Goal: Navigation & Orientation: Understand site structure

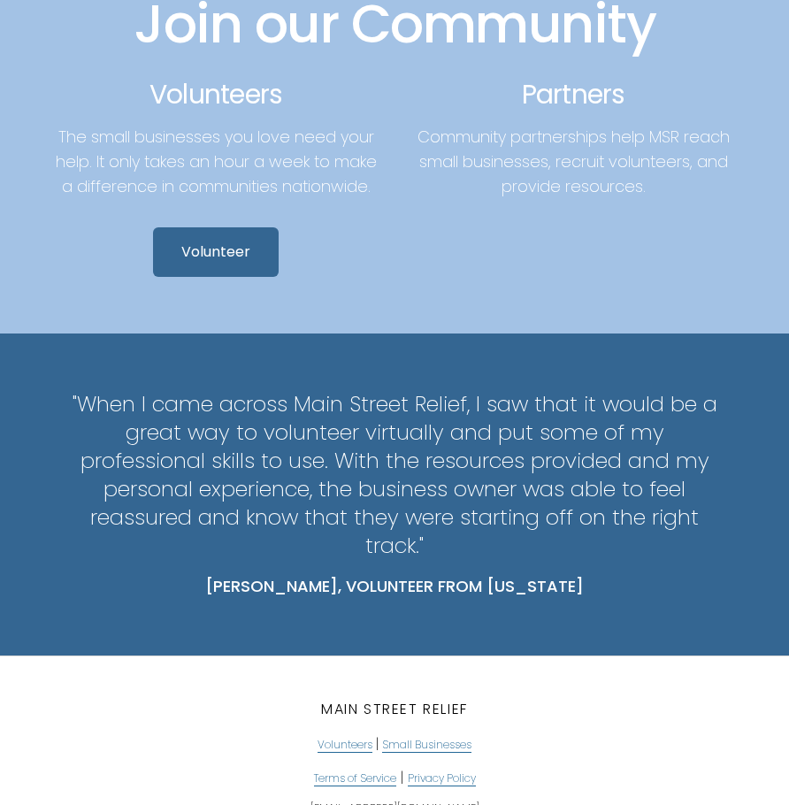
scroll to position [2604, 0]
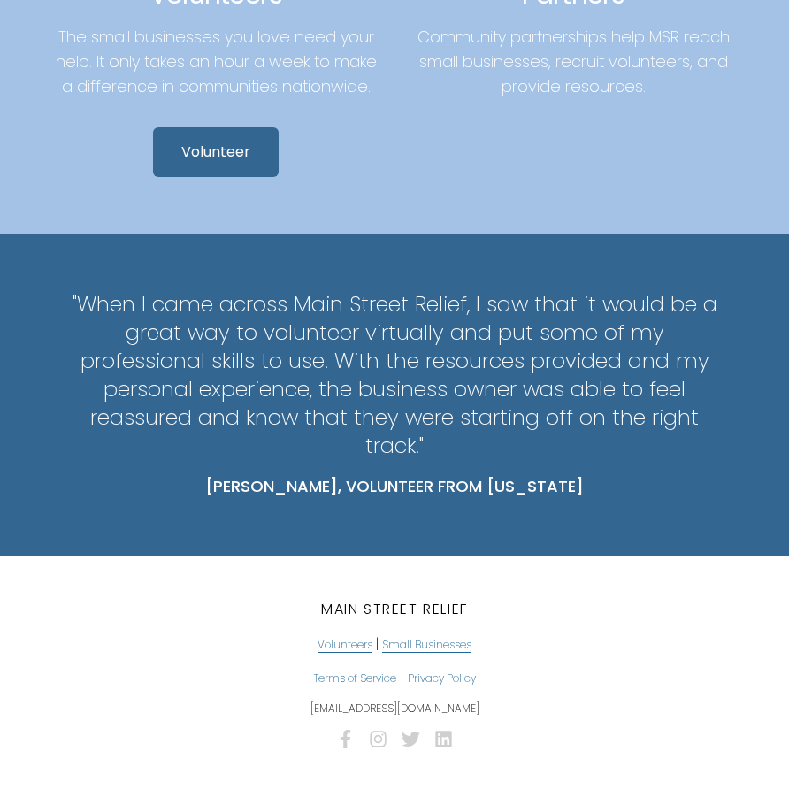
click at [419, 641] on span "Small Businesses" at bounding box center [426, 645] width 89 height 16
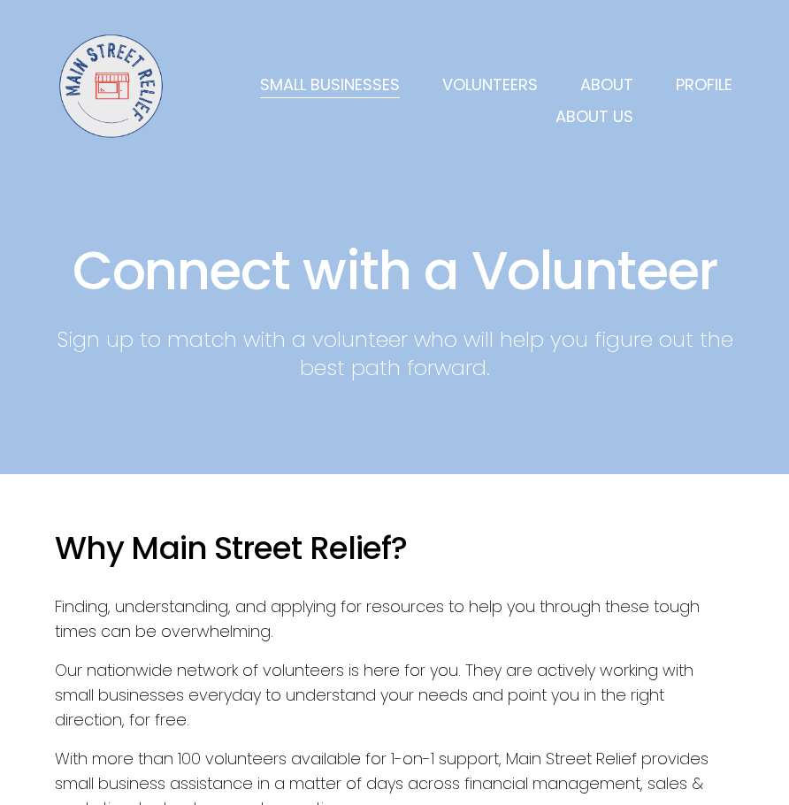
click at [616, 90] on div "About Us" at bounding box center [522, 109] width 221 height 39
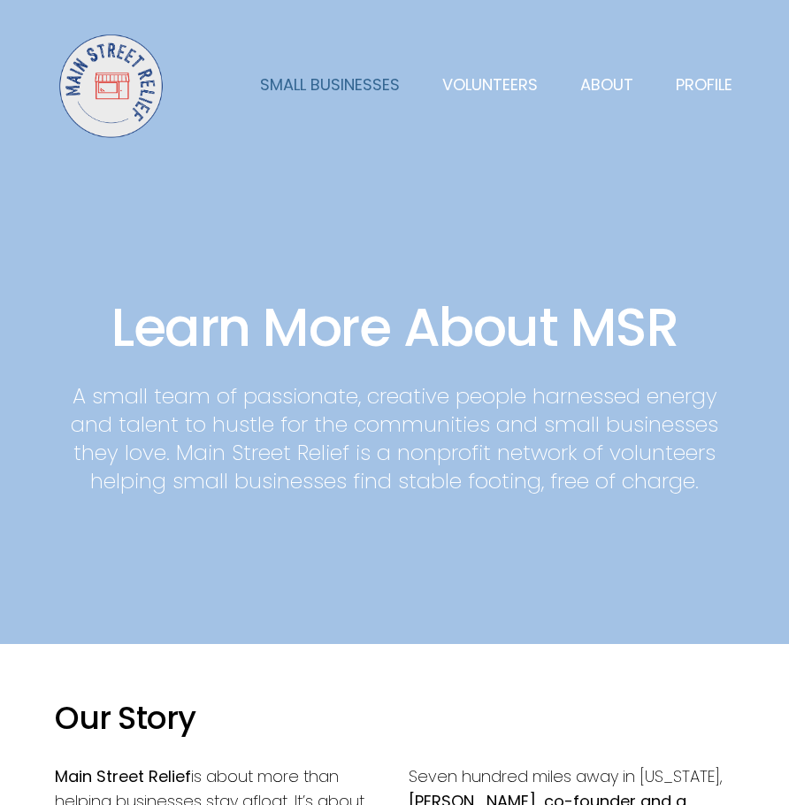
click at [386, 85] on link "Small Businesses" at bounding box center [330, 85] width 140 height 25
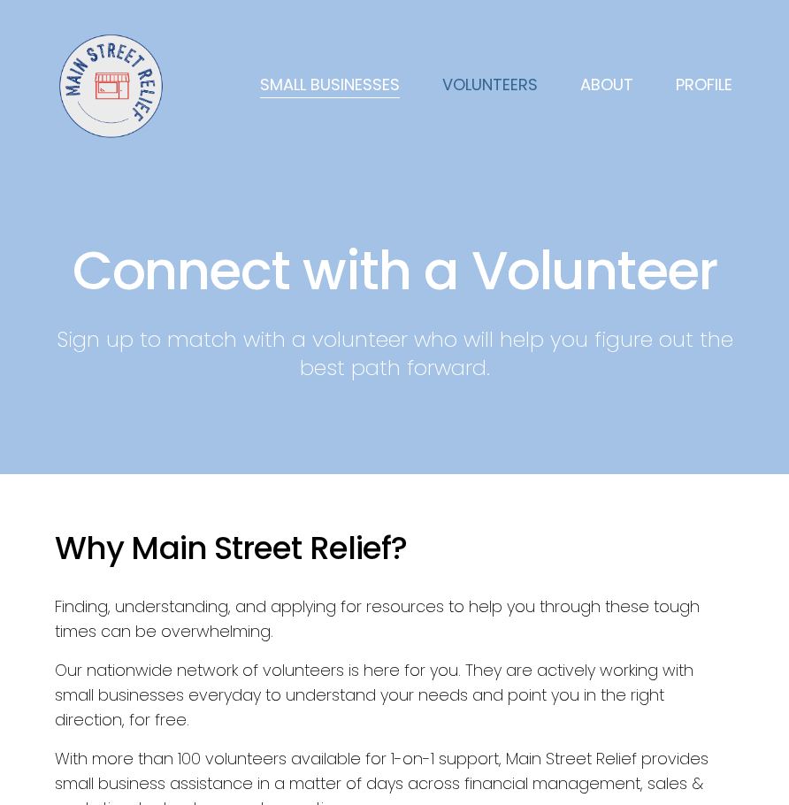
click at [493, 90] on link "Volunteers" at bounding box center [490, 86] width 96 height 26
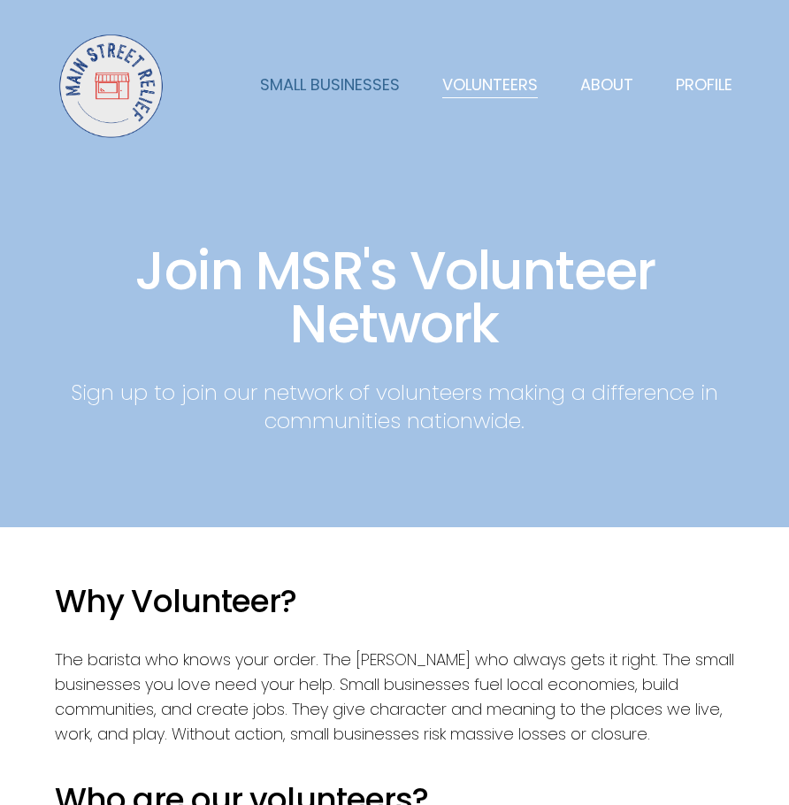
click at [327, 88] on link "Small Businesses" at bounding box center [330, 86] width 140 height 26
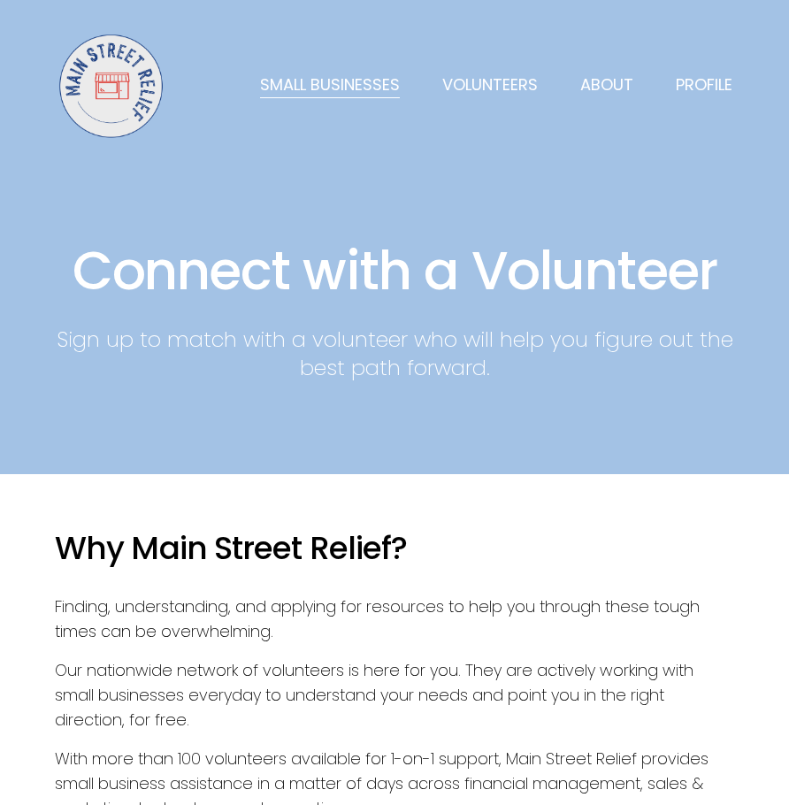
click at [115, 80] on img at bounding box center [113, 84] width 113 height 113
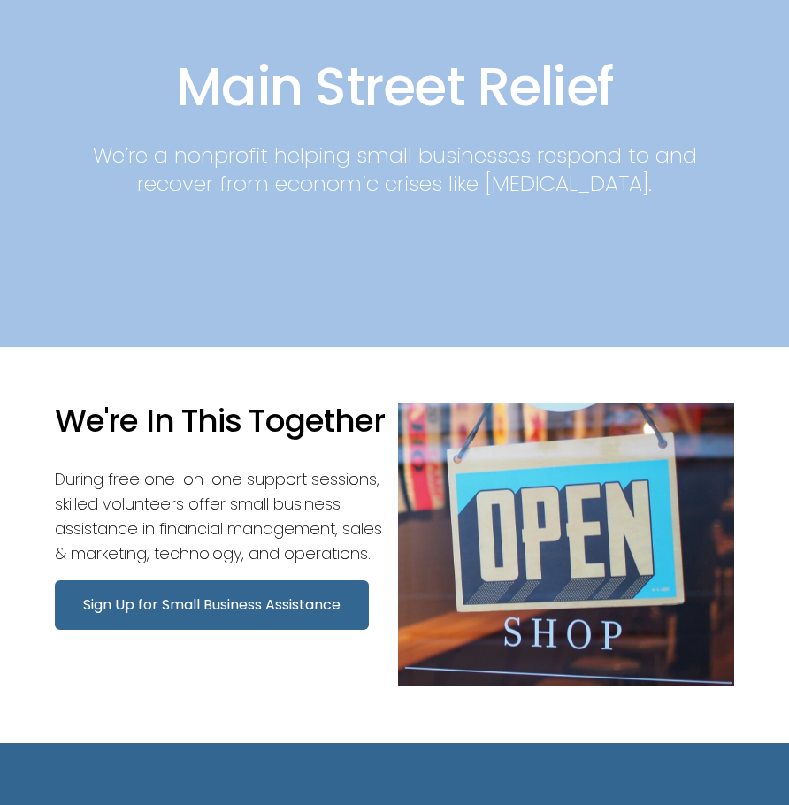
scroll to position [265, 0]
